Goal: Entertainment & Leisure: Consume media (video, audio)

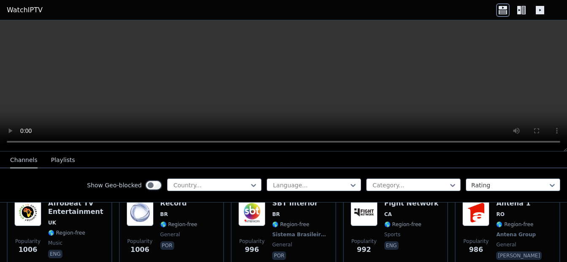
scroll to position [1322, 0]
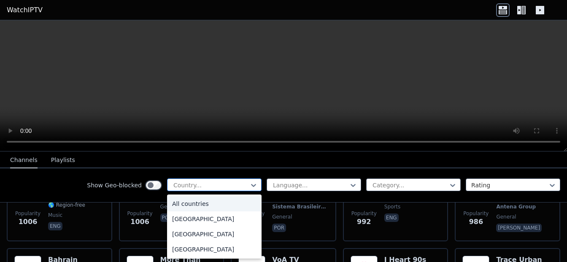
click at [233, 179] on div "Country..." at bounding box center [214, 184] width 94 height 13
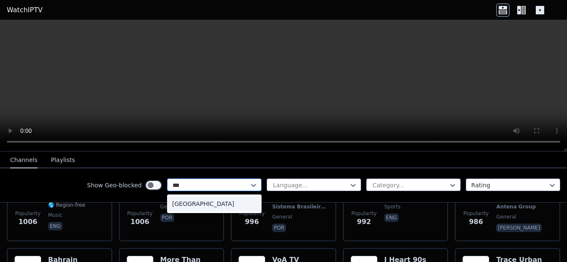
type input "****"
click at [199, 199] on div "[GEOGRAPHIC_DATA]" at bounding box center [214, 203] width 94 height 15
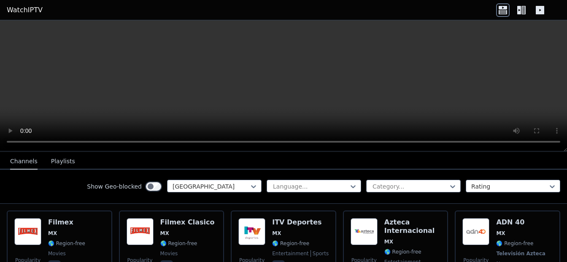
scroll to position [51, 0]
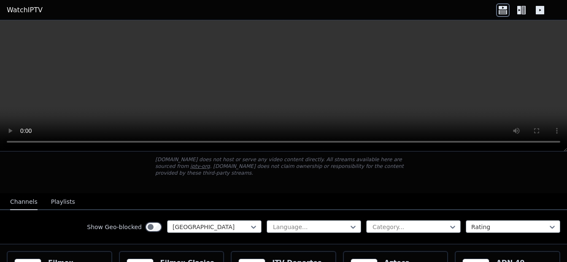
click at [523, 9] on icon at bounding box center [521, 9] width 13 height 13
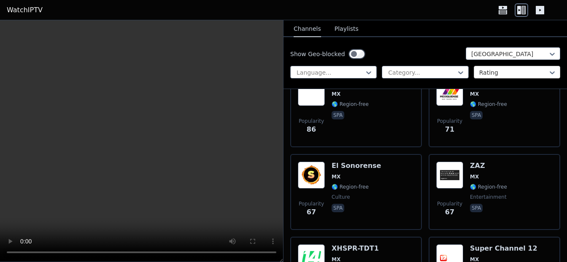
scroll to position [860, 0]
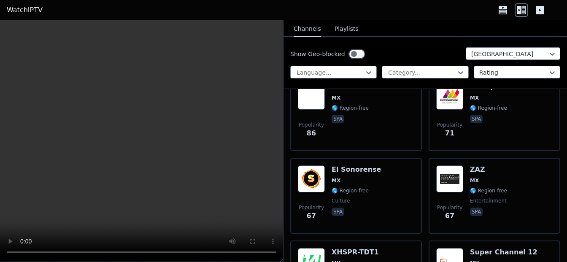
click at [344, 33] on button "Playlists" at bounding box center [346, 29] width 24 height 16
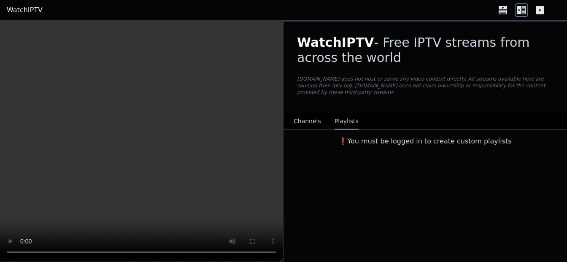
scroll to position [0, 0]
click at [310, 119] on button "Channels" at bounding box center [307, 121] width 27 height 16
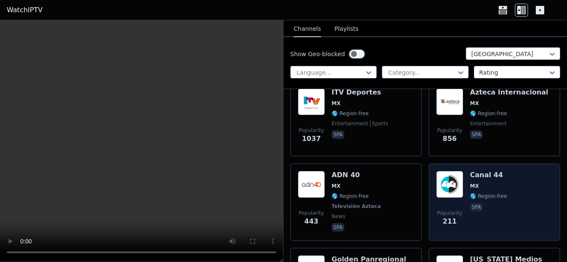
scroll to position [202, 0]
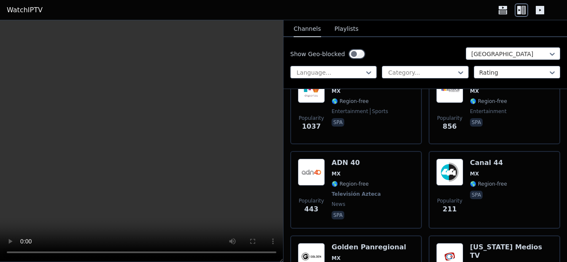
click at [19, 9] on link "WatchIPTV" at bounding box center [25, 10] width 36 height 10
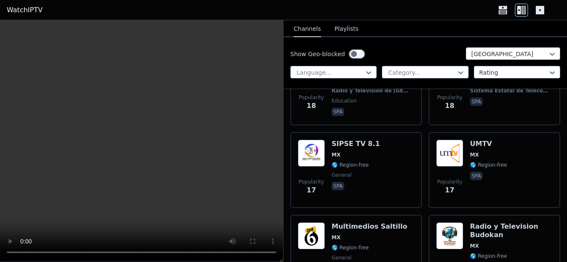
scroll to position [2749, 0]
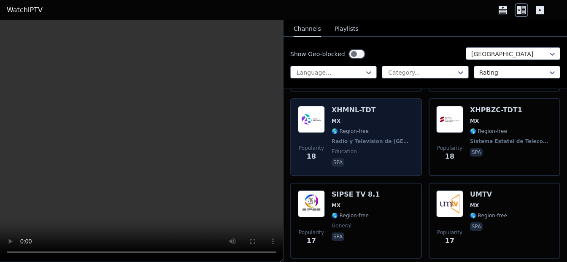
click at [353, 128] on span "🌎 Region-free" at bounding box center [349, 131] width 37 height 7
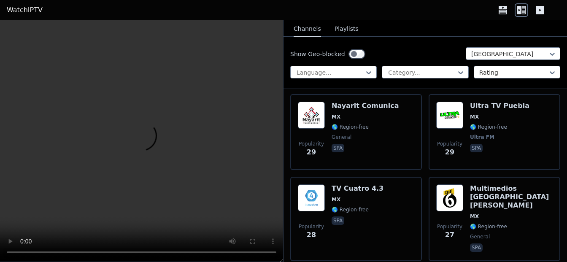
scroll to position [1736, 0]
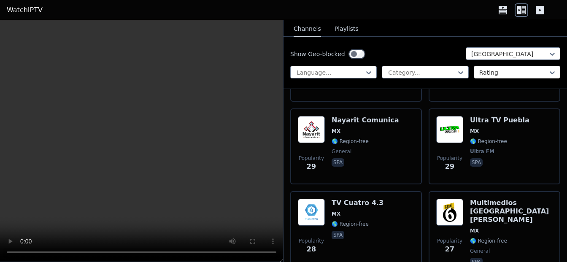
click at [493, 76] on div at bounding box center [513, 72] width 69 height 8
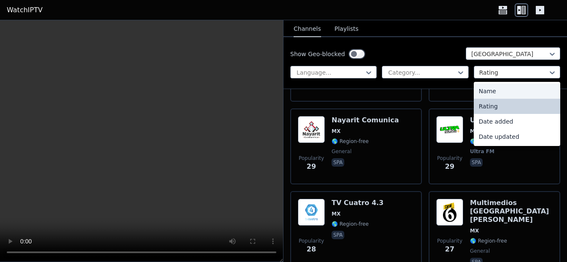
click at [494, 87] on div "Name" at bounding box center [517, 91] width 86 height 15
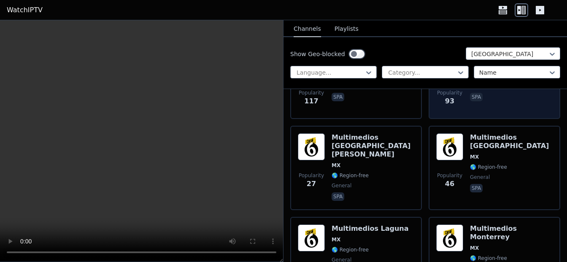
scroll to position [1366, 0]
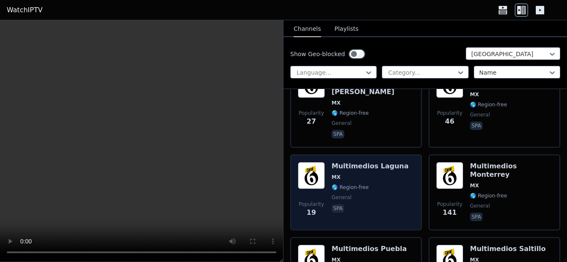
click at [365, 184] on div "Multimedios Laguna MX 🌎 Region-free general spa" at bounding box center [369, 192] width 77 height 61
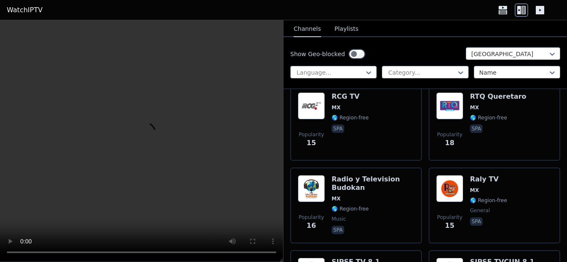
scroll to position [1771, 0]
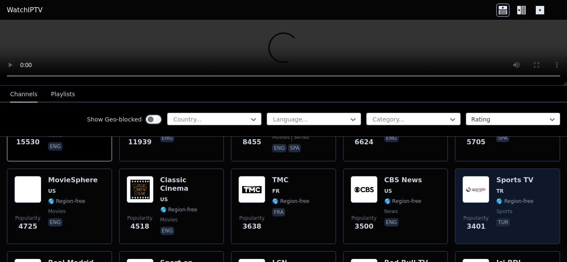
scroll to position [51, 0]
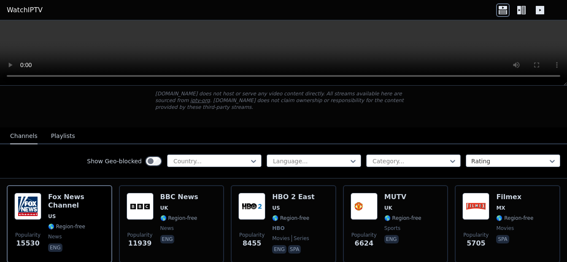
click at [210, 97] on link "iptv-org" at bounding box center [200, 100] width 20 height 6
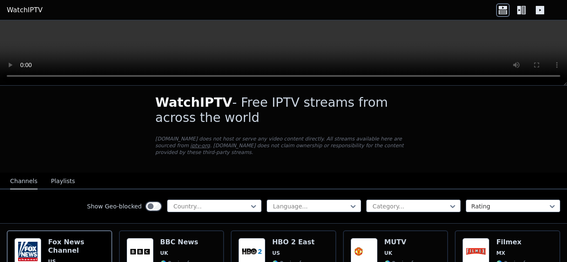
scroll to position [0, 0]
